Goal: Information Seeking & Learning: Learn about a topic

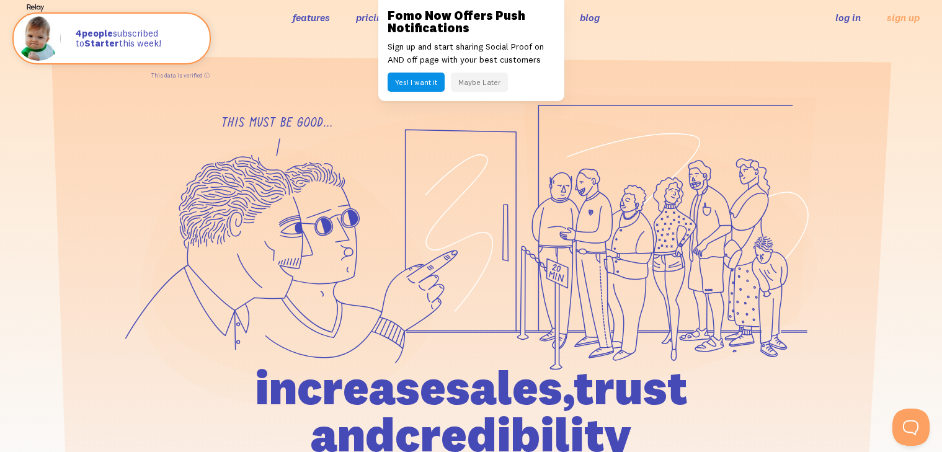
scroll to position [25, 0]
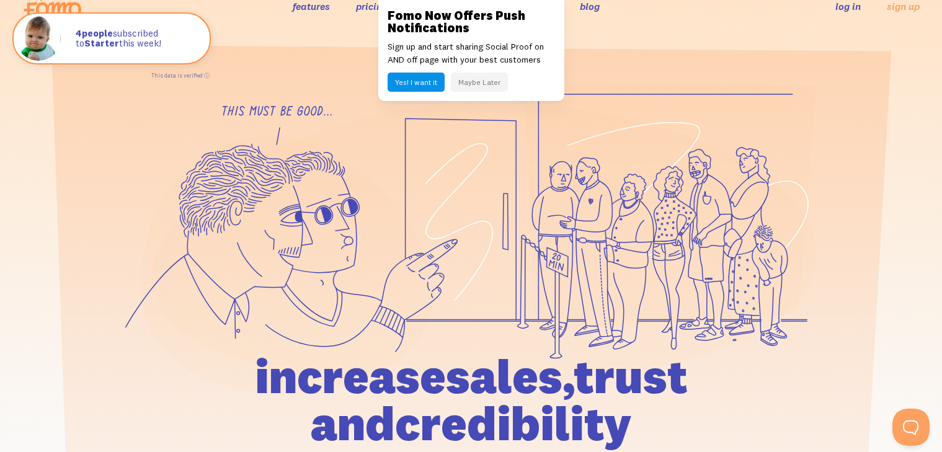
click at [295, 2] on link "features" at bounding box center [311, 6] width 37 height 12
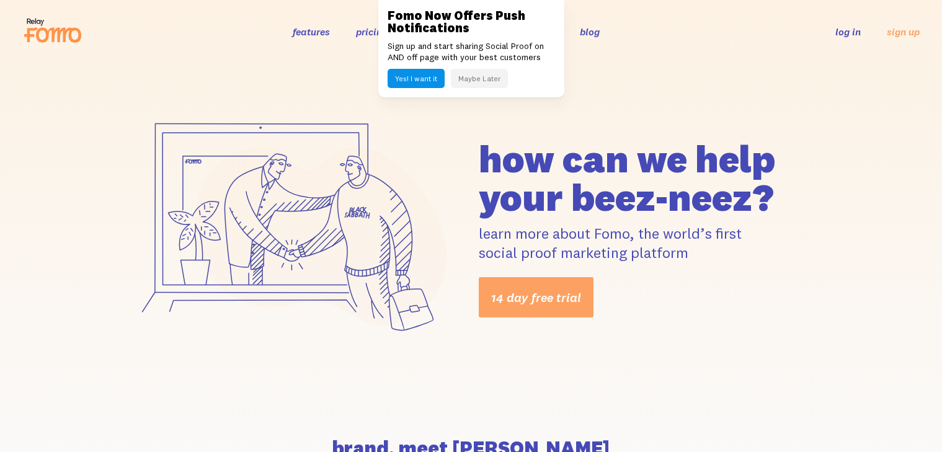
click at [257, 220] on link at bounding box center [471, 226] width 942 height 452
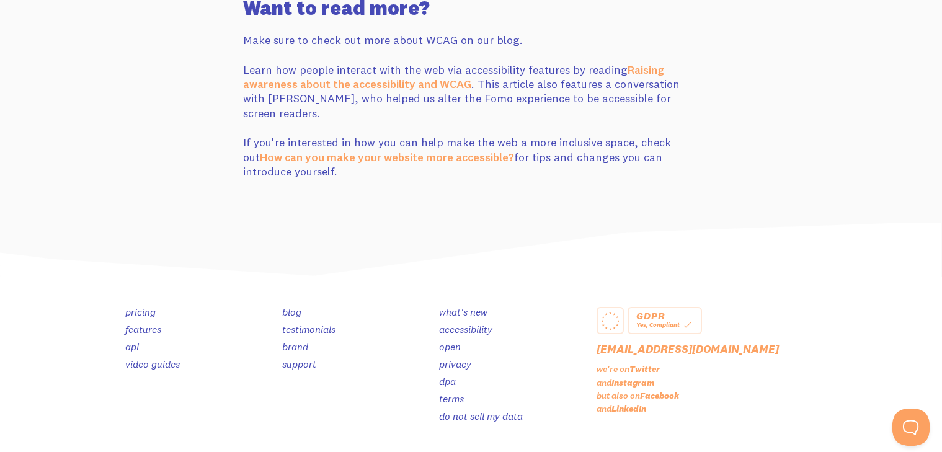
scroll to position [702, 0]
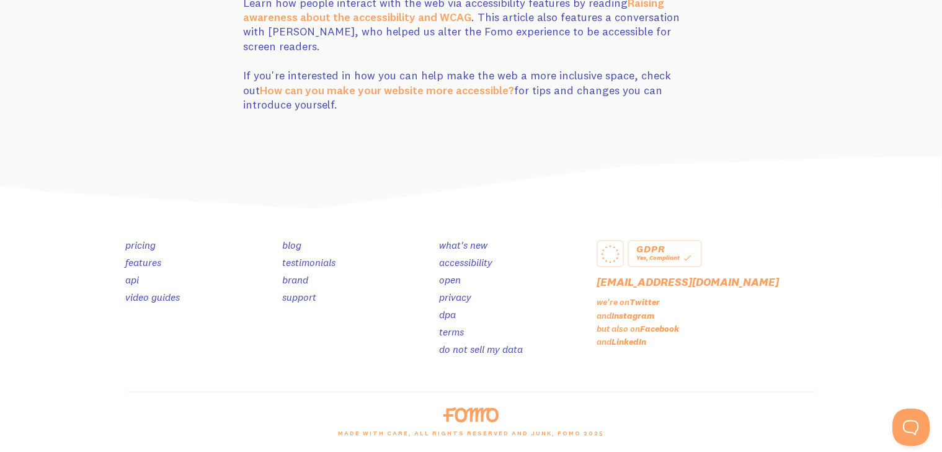
click at [138, 295] on link "video guides" at bounding box center [152, 297] width 55 height 12
